Goal: Check status: Check status

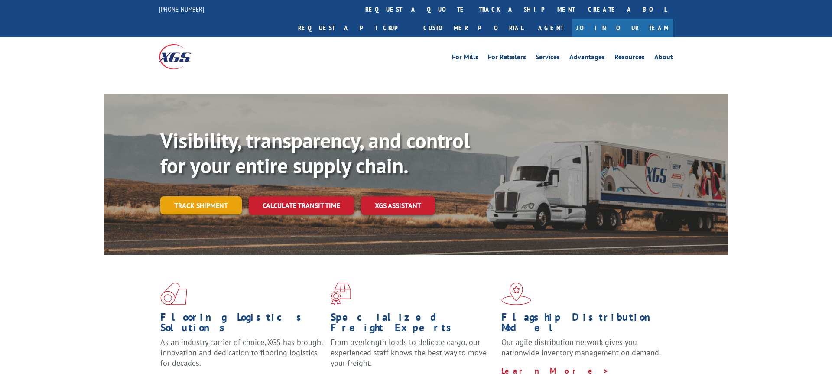
click at [220, 196] on link "Track shipment" at bounding box center [200, 205] width 81 height 18
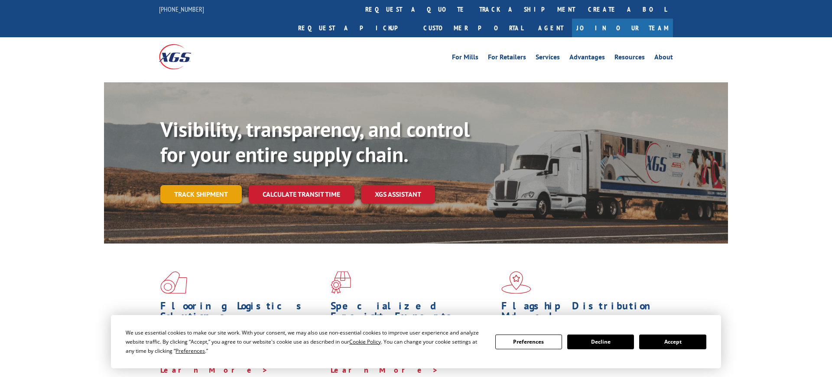
click at [235, 185] on link "Track shipment" at bounding box center [200, 194] width 81 height 18
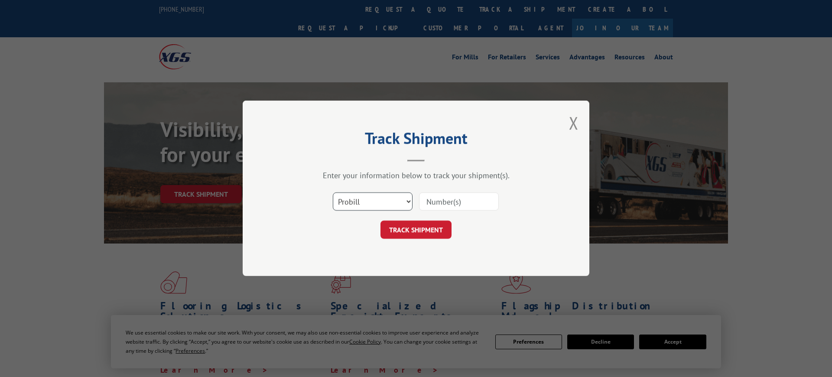
click at [367, 199] on select "Select category... Probill BOL PO" at bounding box center [373, 202] width 80 height 18
select select "bol"
click at [333, 193] on select "Select category... Probill BOL PO" at bounding box center [373, 202] width 80 height 18
drag, startPoint x: 455, startPoint y: 202, endPoint x: 451, endPoint y: 204, distance: 4.5
click at [455, 202] on input at bounding box center [459, 202] width 80 height 18
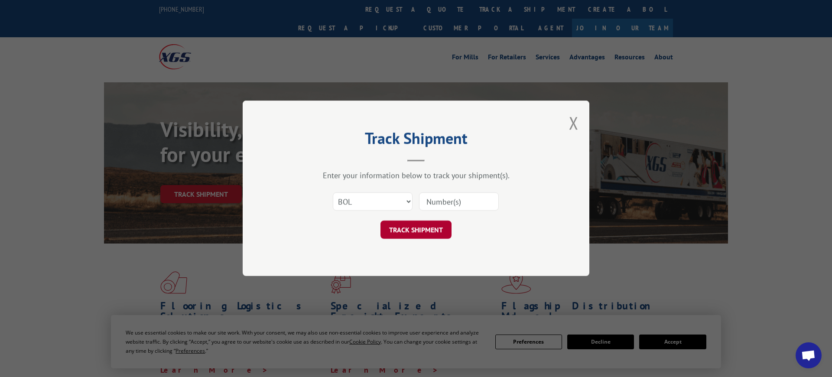
paste input "GYY620274189"
type input "GYY620274189"
click at [415, 231] on button "TRACK SHIPMENT" at bounding box center [415, 230] width 71 height 18
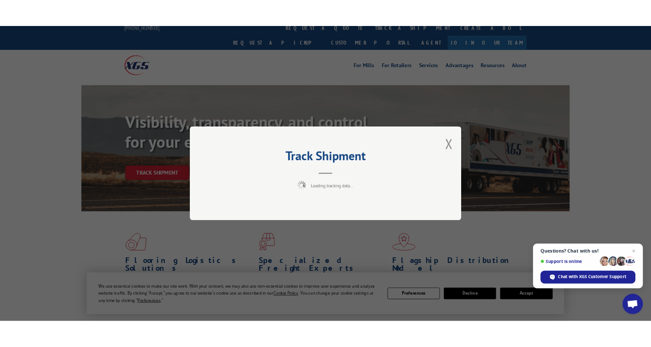
scroll to position [7, 0]
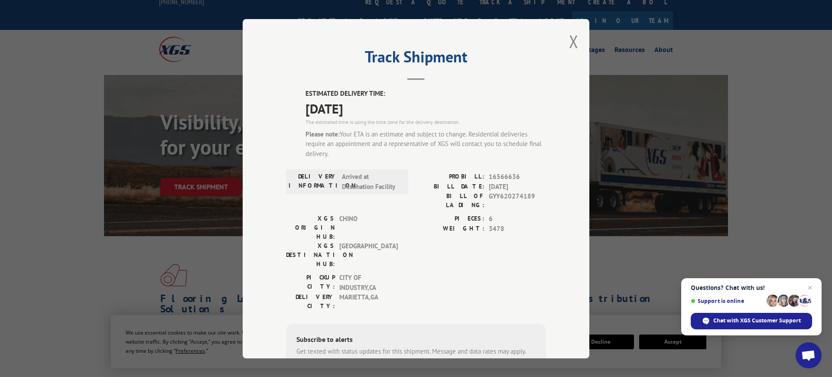
click at [495, 179] on span "16566636" at bounding box center [517, 177] width 57 height 10
copy span "16566636"
